Goal: Information Seeking & Learning: Learn about a topic

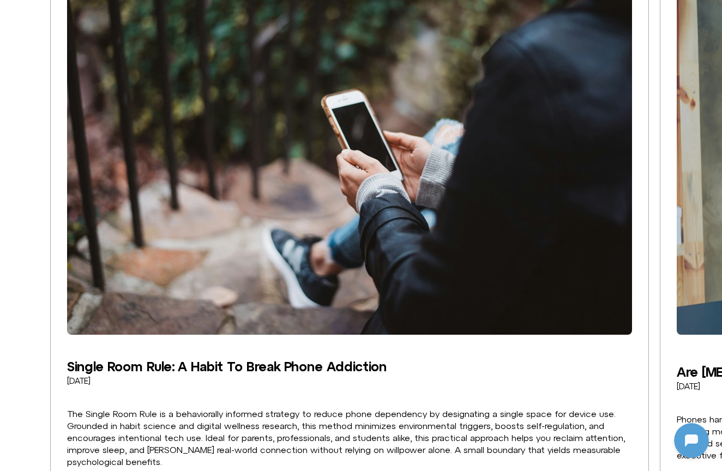
scroll to position [359, 0]
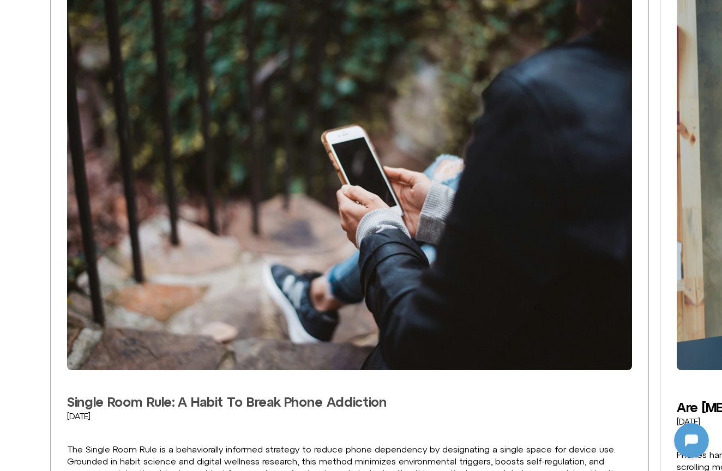
click at [233, 394] on link "Single Room Rule: A Habit To Break Phone Addiction" at bounding box center [226, 401] width 319 height 15
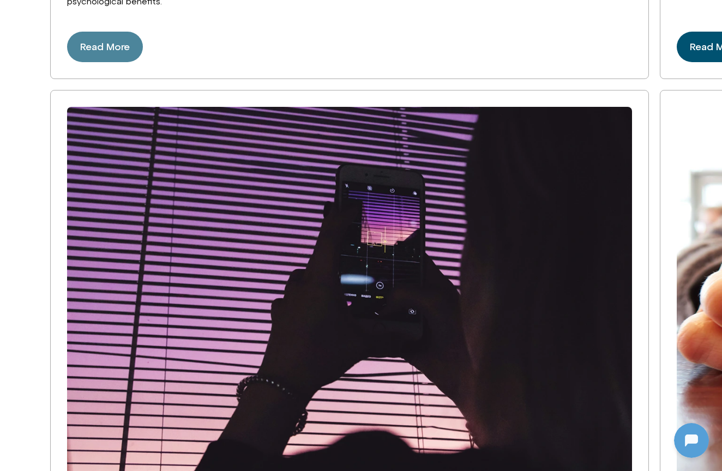
scroll to position [1042, 0]
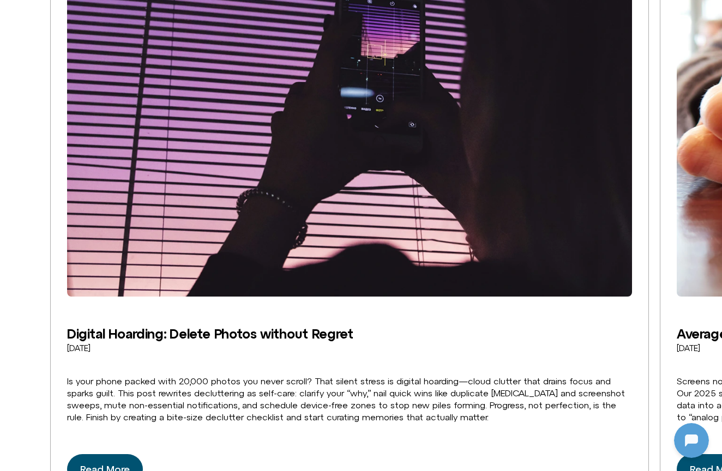
click at [124, 326] on h3 "Digital Hoarding: Delete Photos without Regret" at bounding box center [349, 333] width 565 height 15
click at [122, 181] on div "Digital Hoarding: Delete Photos without Regret July 31, 2025 Is your phone pack…" at bounding box center [349, 202] width 565 height 597
click at [122, 326] on link "Digital Hoarding: Delete Photos without Regret" at bounding box center [210, 333] width 286 height 15
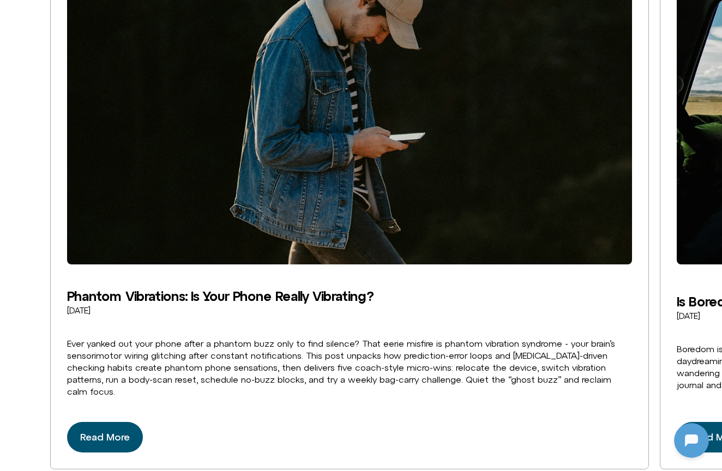
scroll to position [1695, 0]
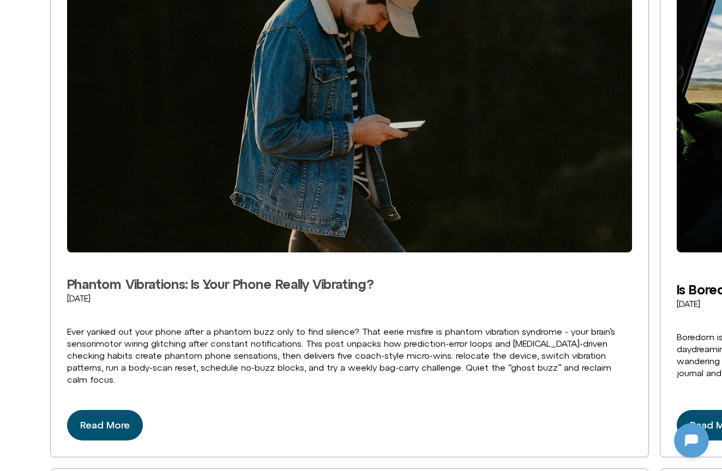
click at [200, 276] on link "Phantom Vibrations: Is Your Phone Really Vibrating?" at bounding box center [220, 283] width 306 height 15
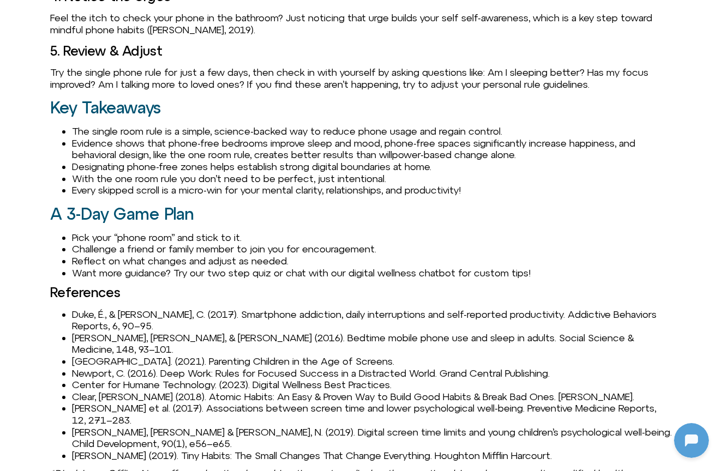
scroll to position [5433, 0]
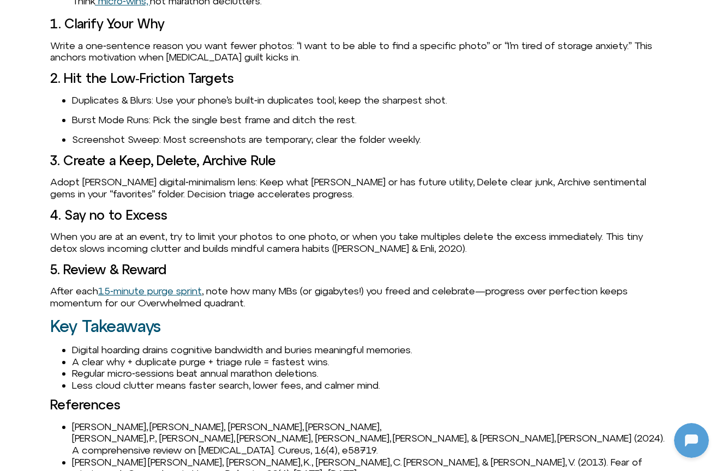
scroll to position [1154, 0]
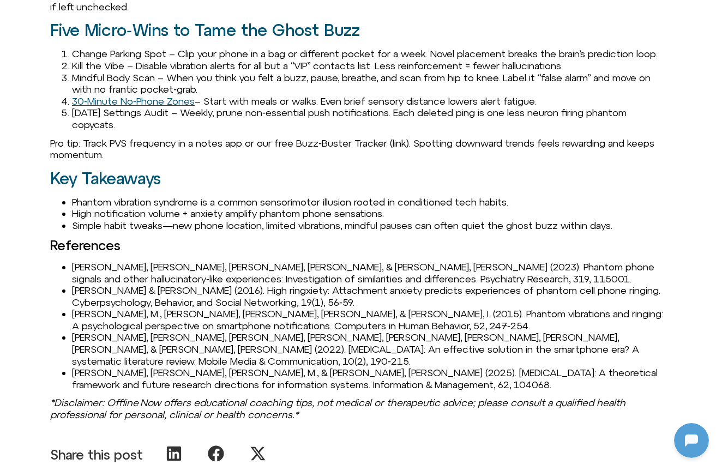
scroll to position [1392, 0]
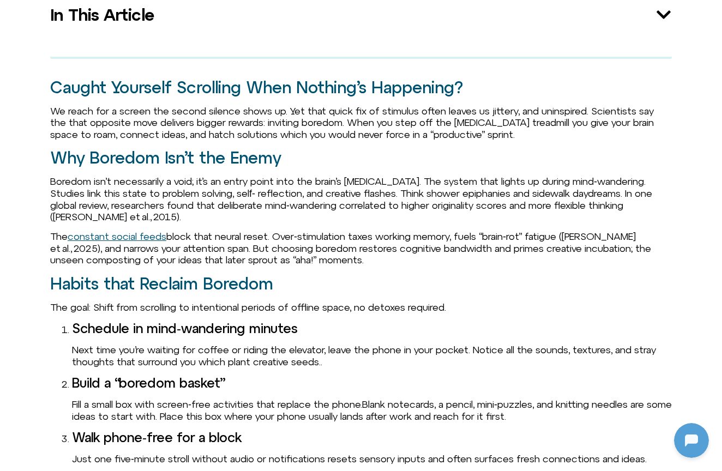
scroll to position [7118, 0]
